Goal: Transaction & Acquisition: Purchase product/service

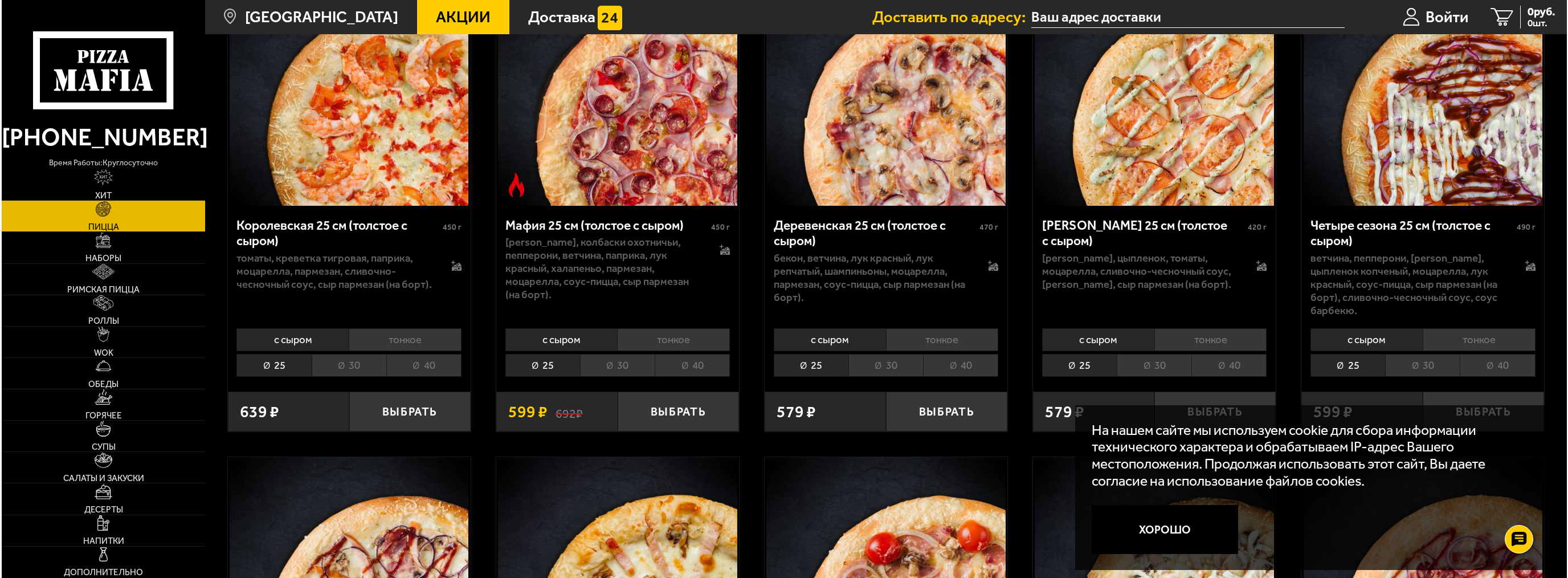
scroll to position [1703, 0]
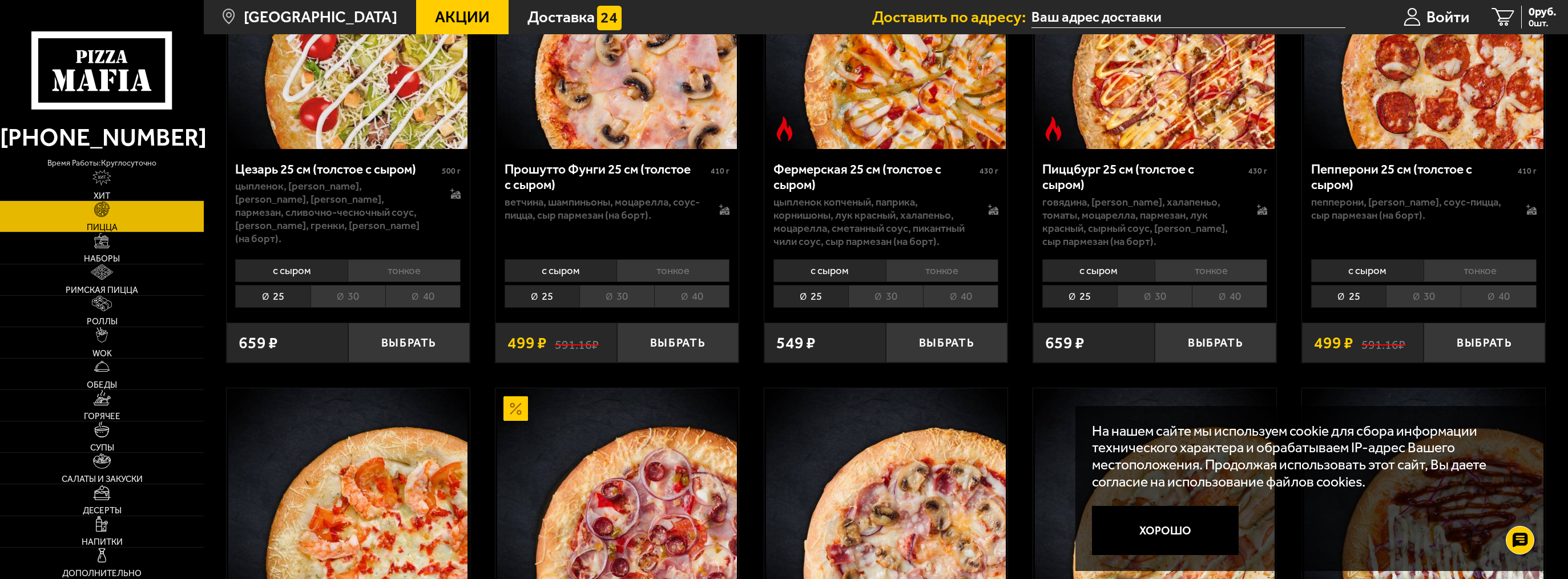
click at [612, 432] on img at bounding box center [616, 507] width 239 height 239
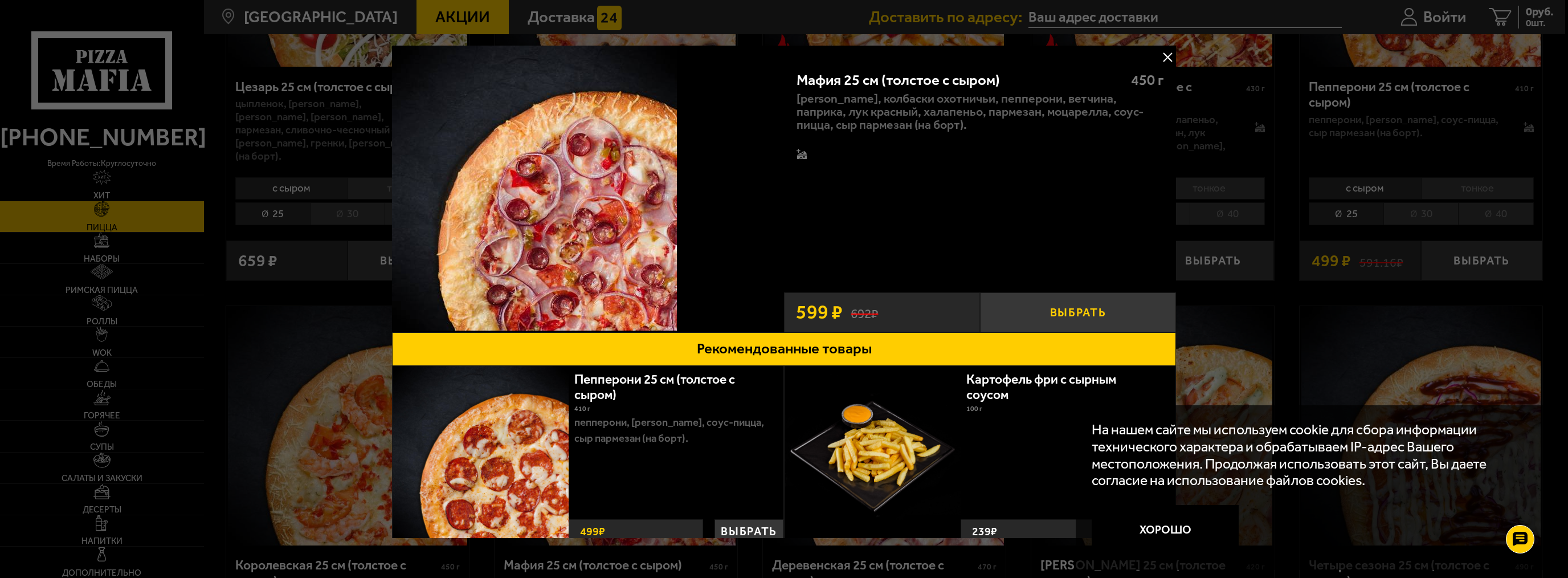
scroll to position [34, 0]
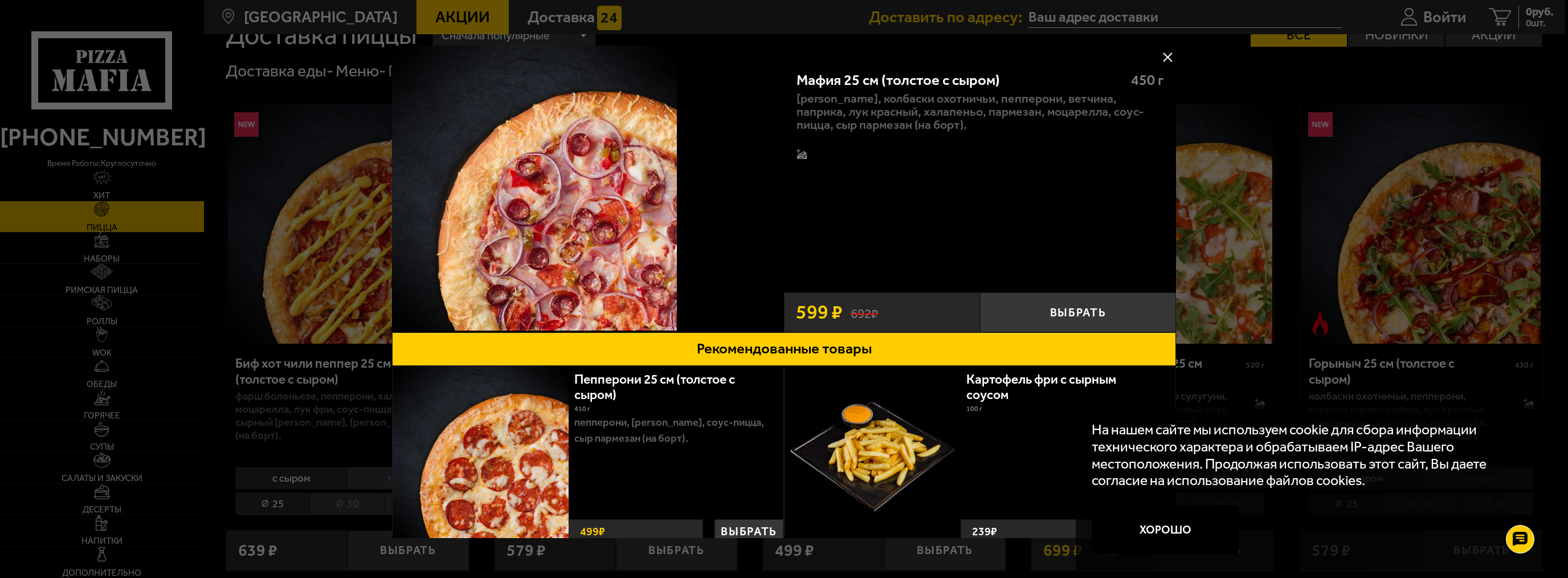
click at [708, 164] on div at bounding box center [588, 189] width 392 height 287
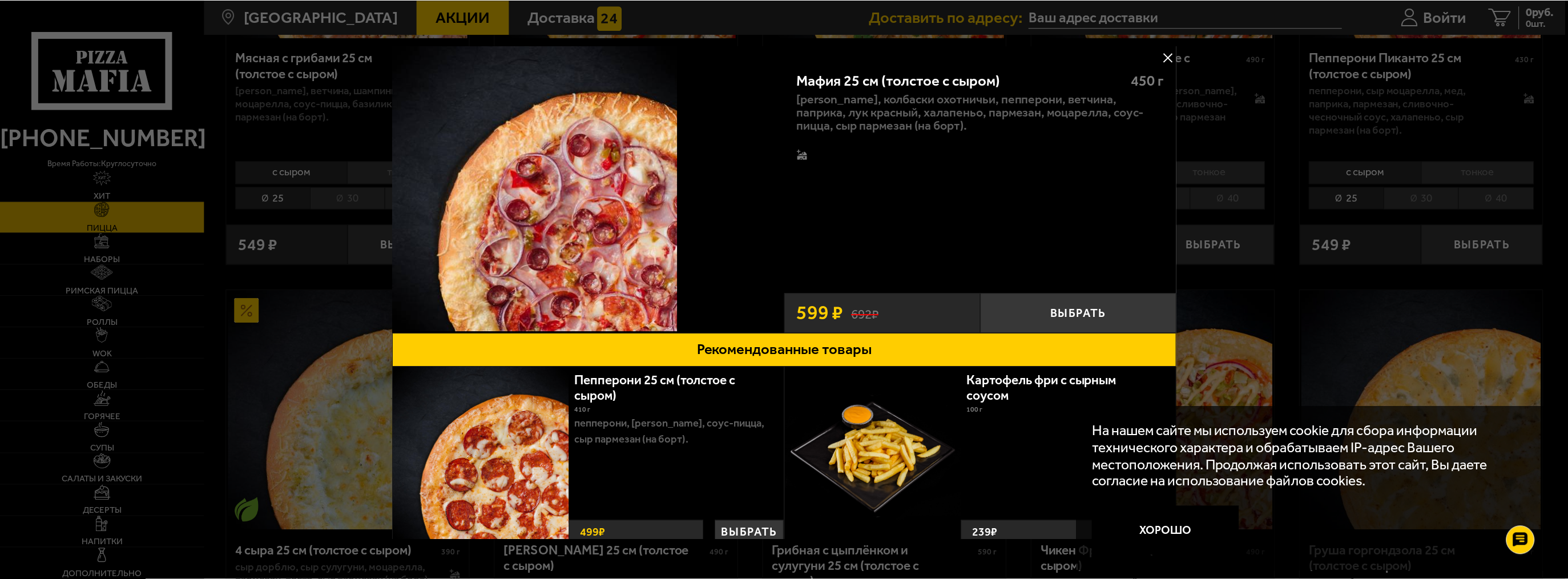
scroll to position [1555, 0]
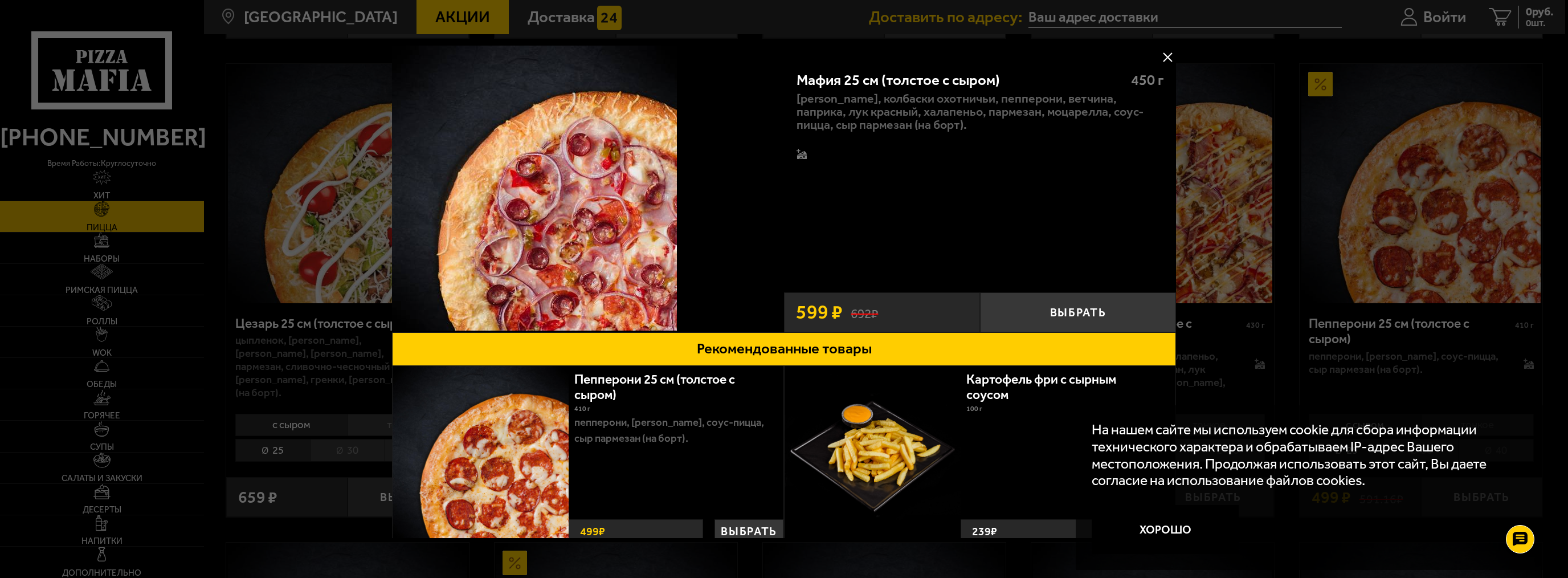
click at [1211, 18] on div at bounding box center [784, 289] width 1568 height 578
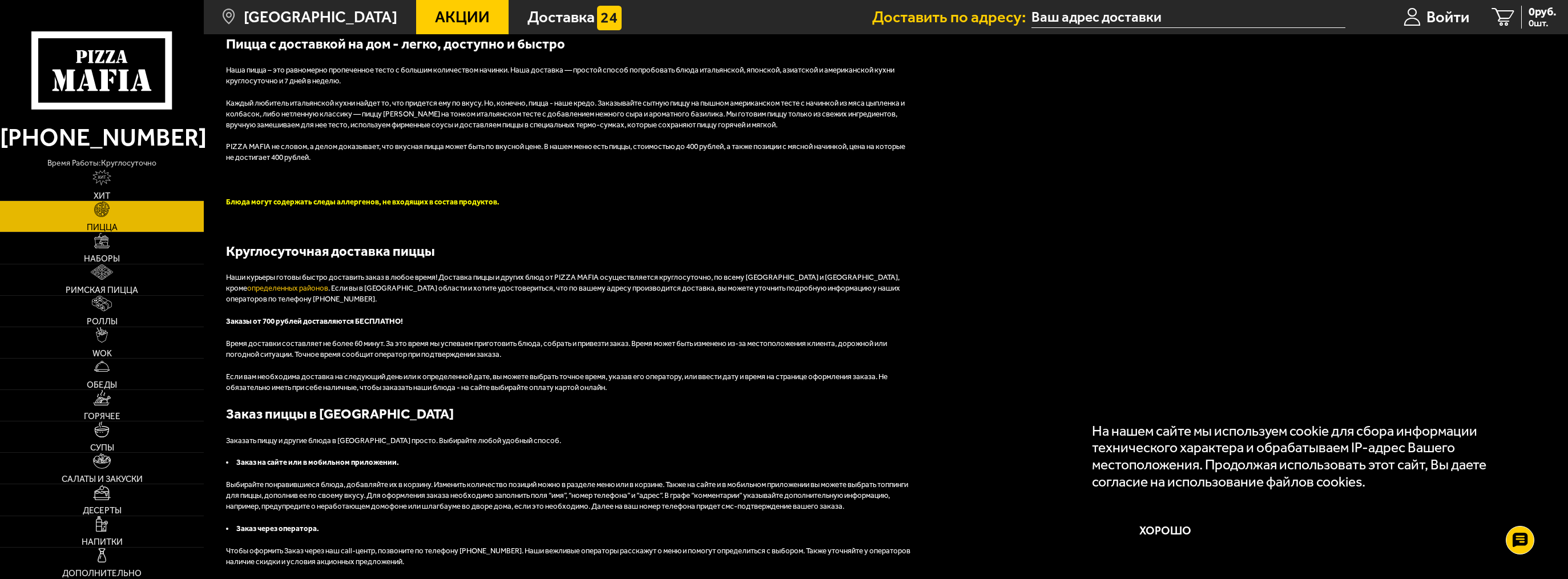
scroll to position [3637, 0]
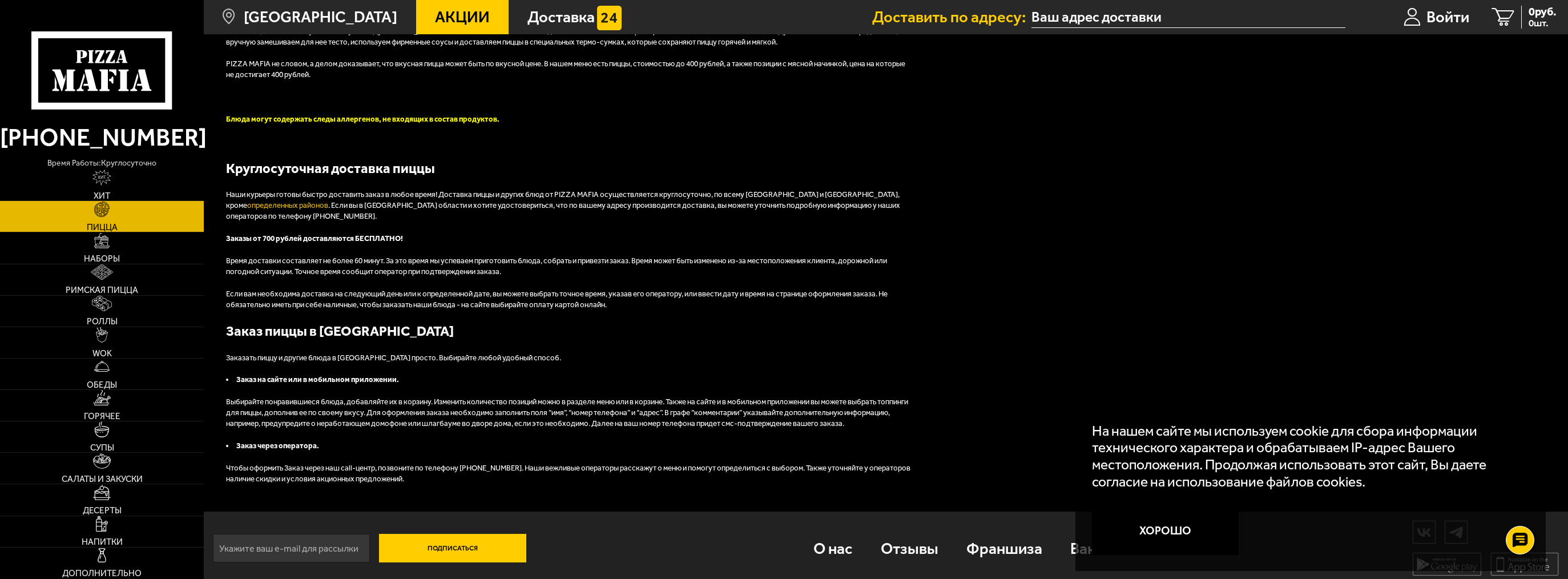
click at [461, 542] on button "Подписаться" at bounding box center [452, 547] width 147 height 28
